Goal: Answer question/provide support

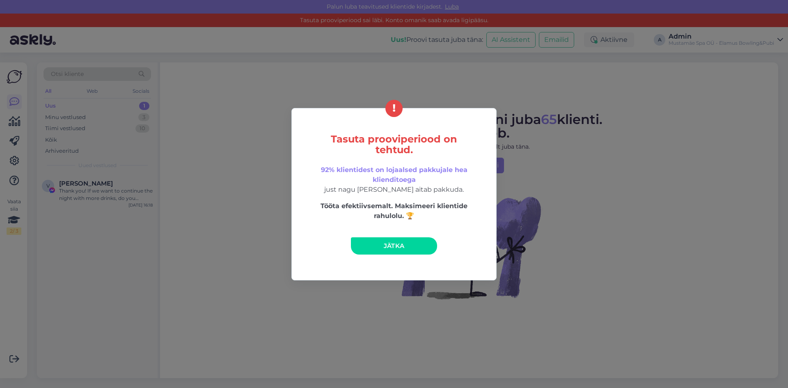
drag, startPoint x: 407, startPoint y: 247, endPoint x: 383, endPoint y: 251, distance: 24.1
click at [407, 247] on link "Jätka" at bounding box center [394, 245] width 86 height 17
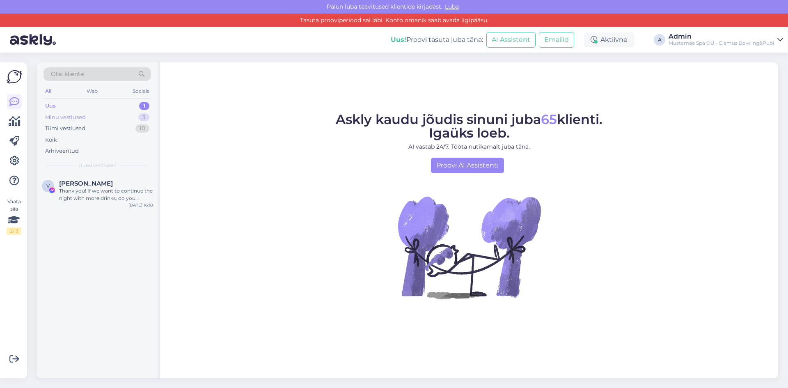
click at [85, 121] on div "Minu vestlused 3" at bounding box center [96, 117] width 107 height 11
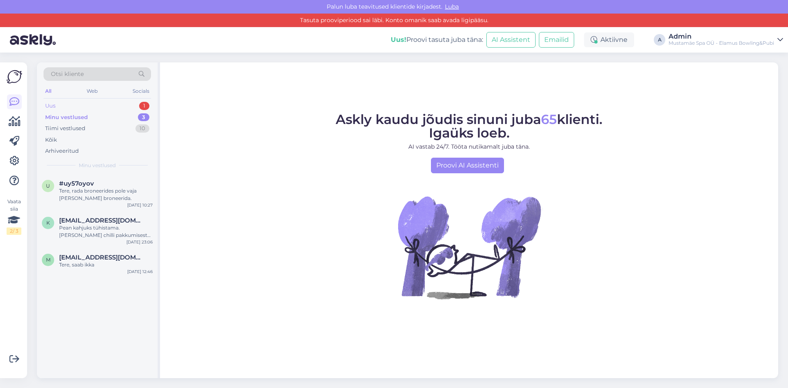
click at [82, 103] on div "Uus 1" at bounding box center [96, 105] width 107 height 11
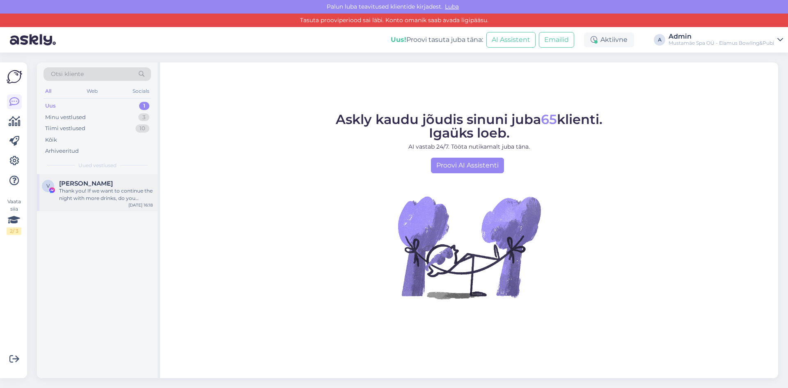
click at [93, 201] on div "Thank you! If we want to continue the night with more drinks, do you recommend …" at bounding box center [106, 194] width 94 height 15
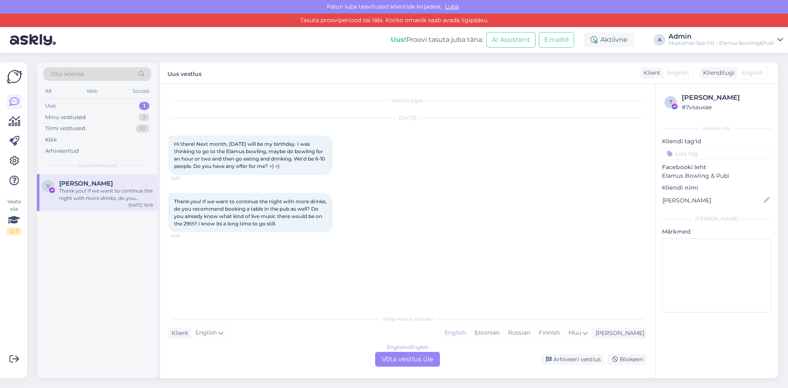
click at [201, 215] on span "Thank you! If we want to continue the night with more drinks, do you recommend …" at bounding box center [251, 212] width 154 height 28
click at [404, 356] on div "English to English Võta vestlus üle" at bounding box center [407, 359] width 65 height 15
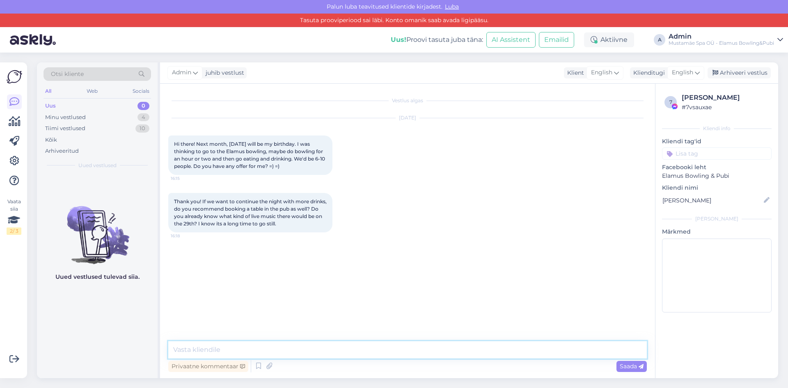
click at [258, 350] on textarea at bounding box center [407, 349] width 478 height 17
type textarea "t"
type textarea "T"
click at [266, 352] on textarea "Hi," at bounding box center [407, 349] width 478 height 17
type textarea "H"
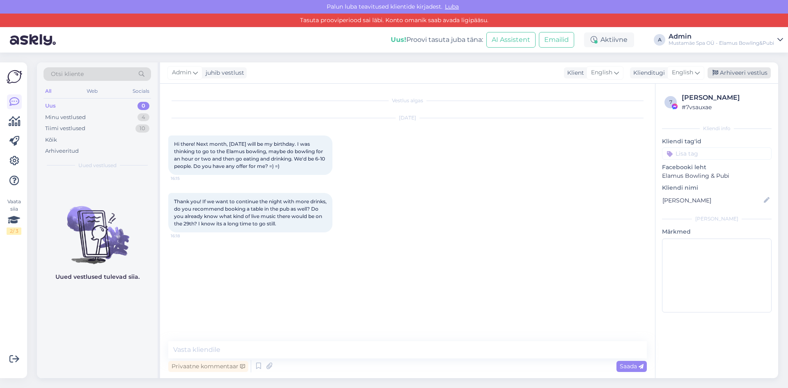
click at [738, 73] on div "Arhiveeri vestlus" at bounding box center [738, 72] width 63 height 11
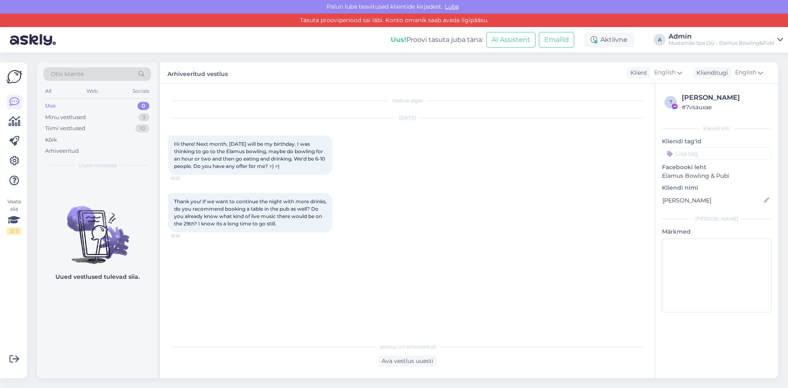
click at [48, 109] on div "Uus" at bounding box center [50, 106] width 11 height 8
